Goal: Task Accomplishment & Management: Complete application form

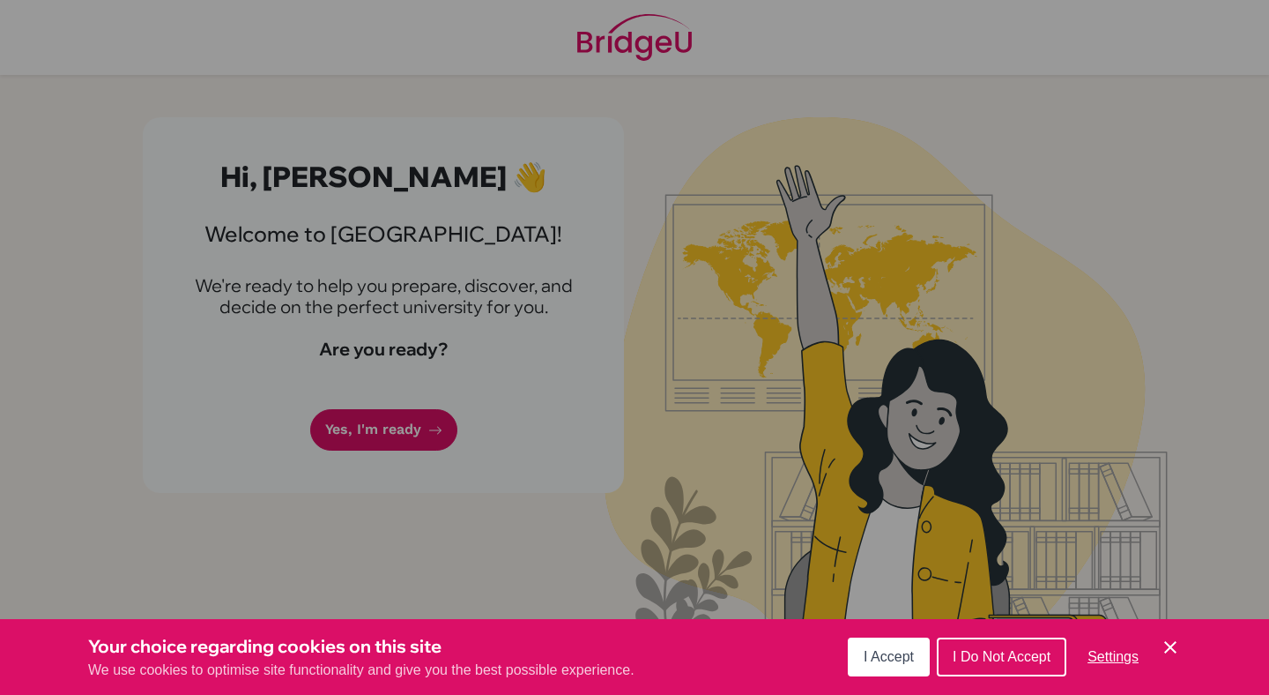
click at [882, 660] on span "I Accept" at bounding box center [889, 656] width 50 height 15
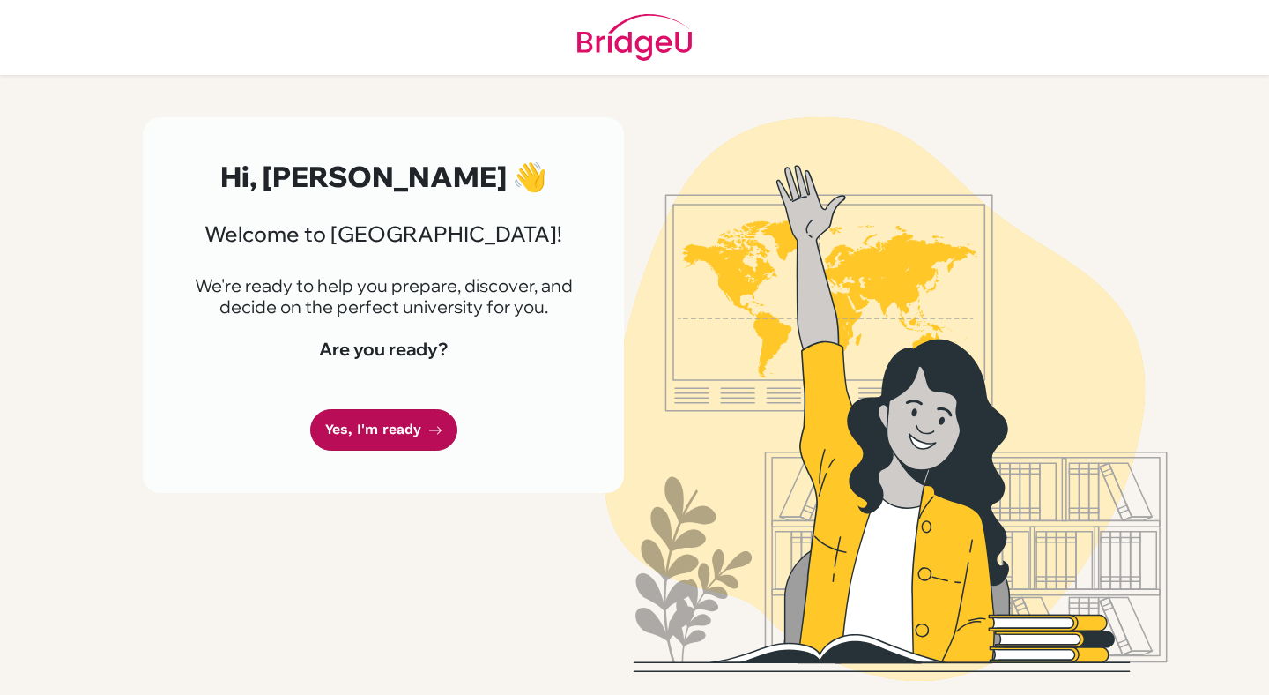
click at [367, 419] on link "Yes, I'm ready" at bounding box center [383, 429] width 147 height 41
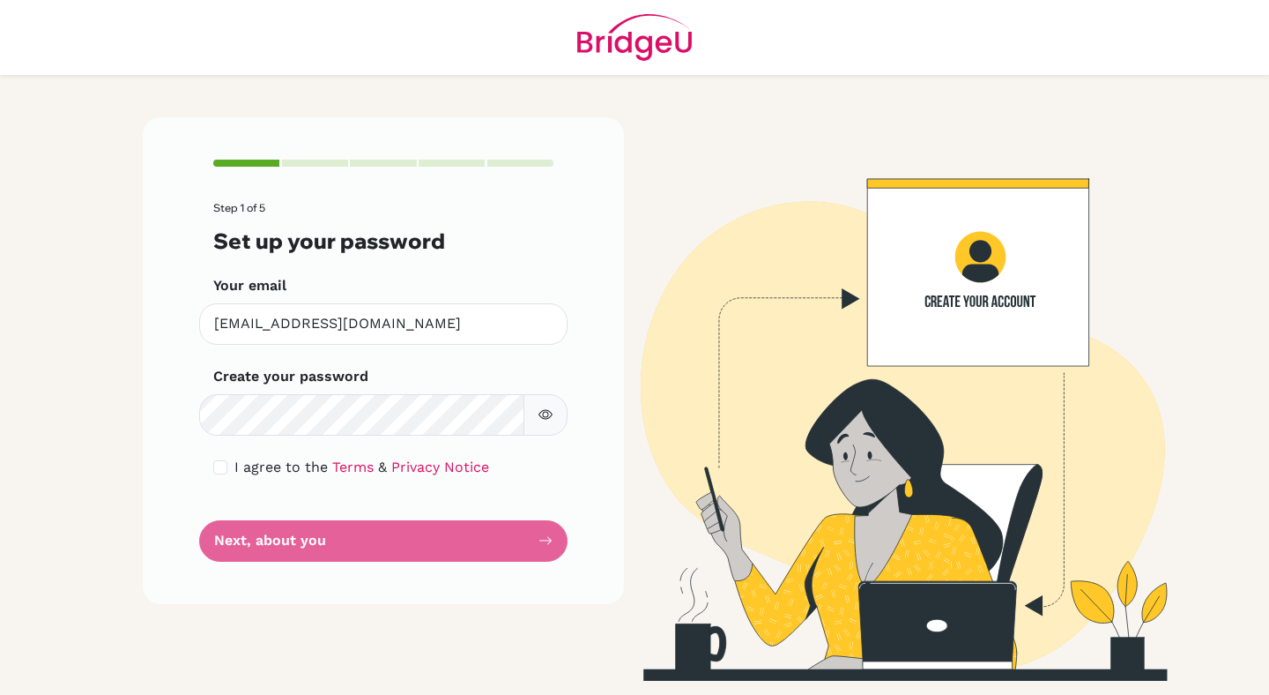
click at [213, 460] on div "I agree to the Terms & Privacy Notice" at bounding box center [383, 467] width 340 height 21
click at [227, 471] on input "checkbox" at bounding box center [220, 467] width 14 height 14
checkbox input "true"
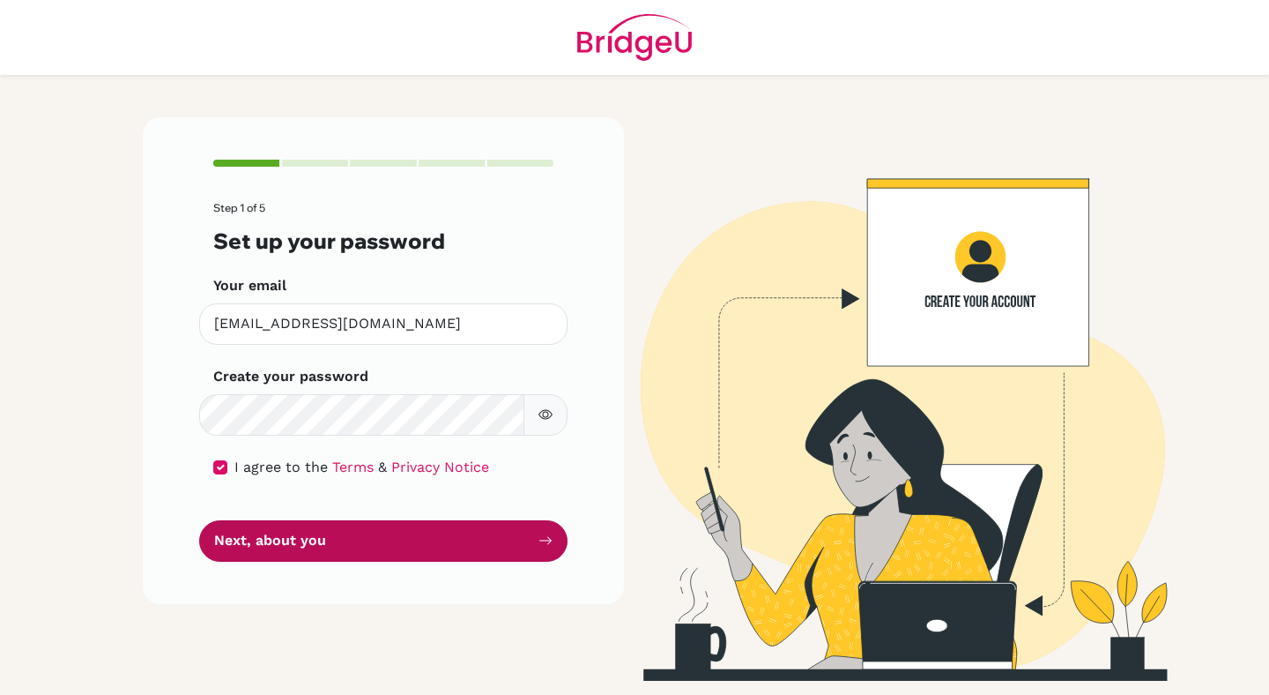
click at [238, 541] on button "Next, about you" at bounding box center [383, 540] width 368 height 41
